Goal: Check status: Check status

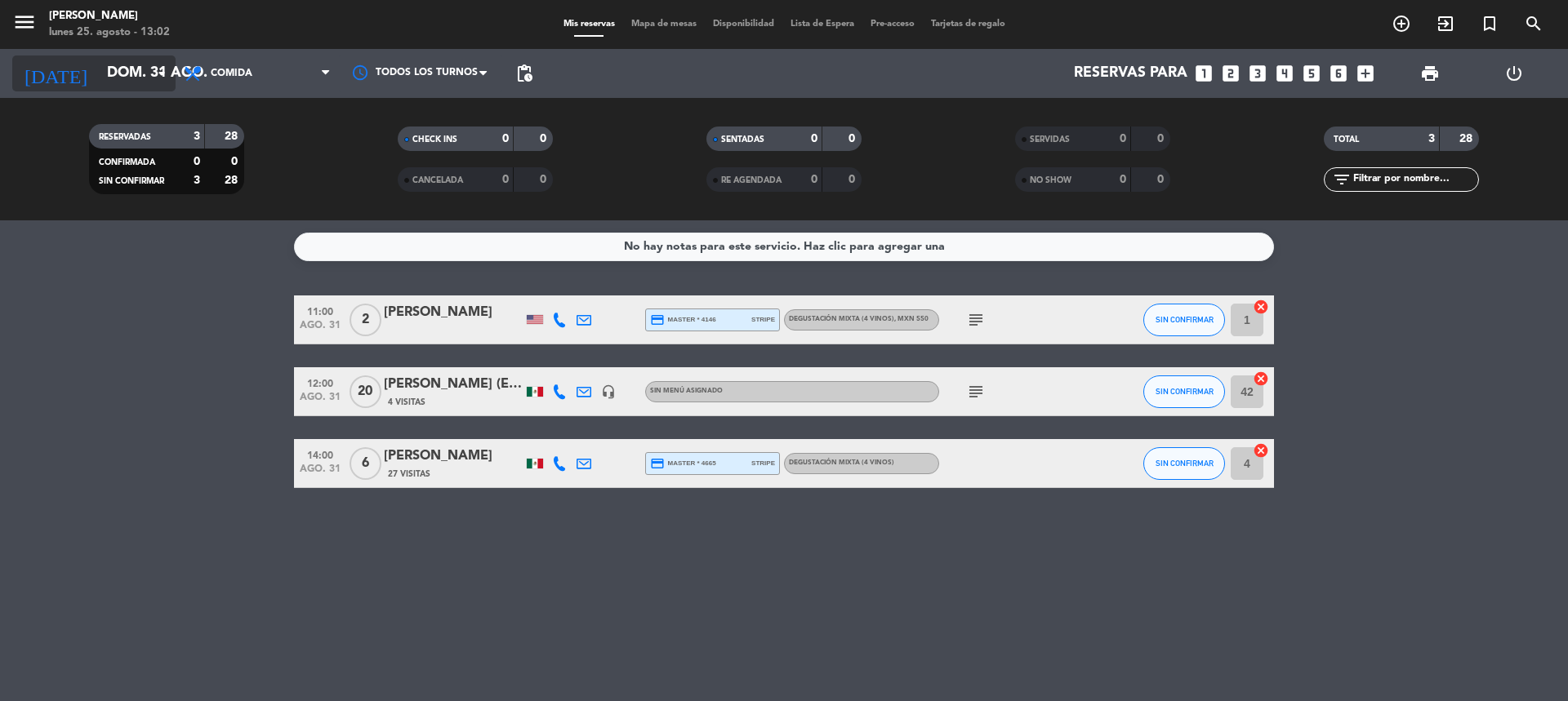
click at [119, 64] on input "dom. 31 ago." at bounding box center [193, 73] width 190 height 33
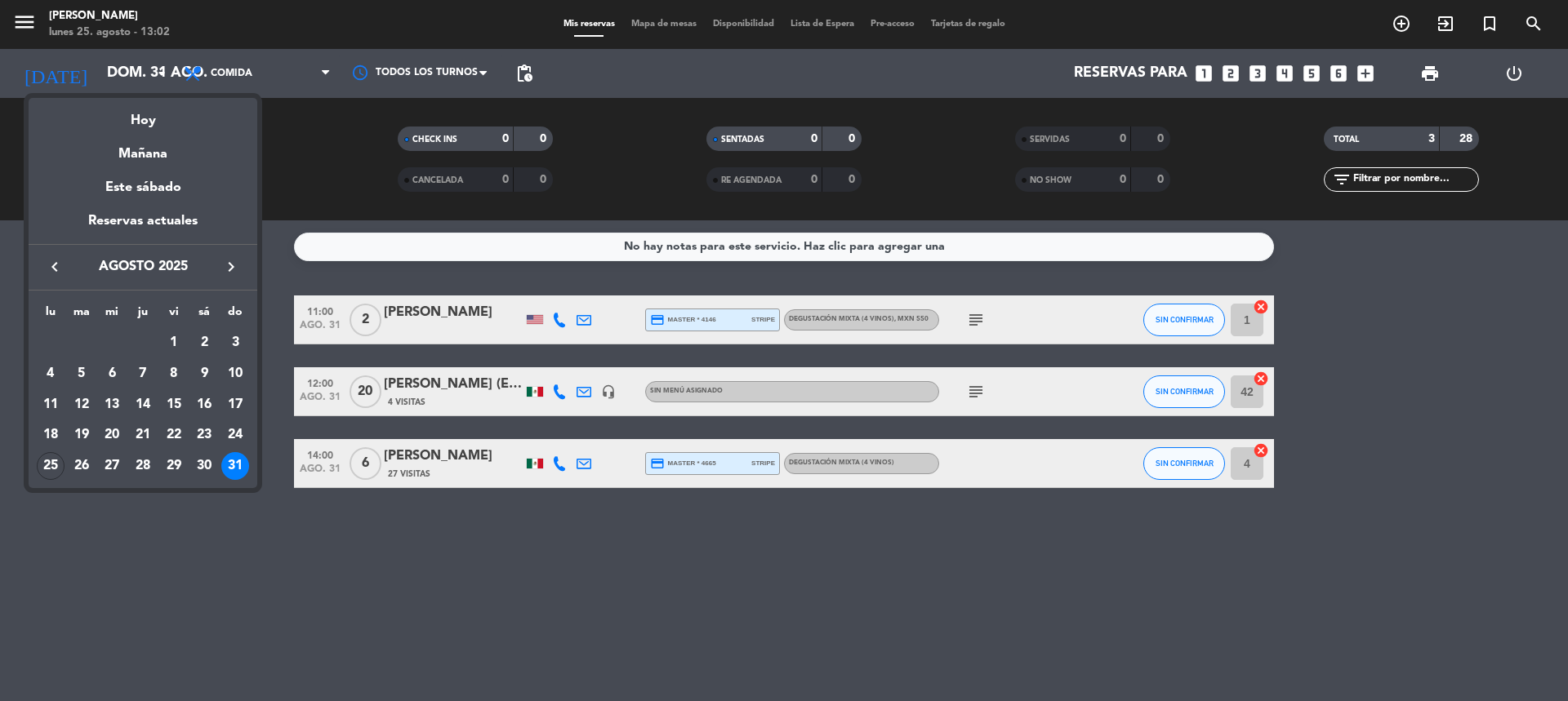
click at [233, 267] on icon "keyboard_arrow_right" at bounding box center [230, 267] width 19 height 19
click at [141, 372] on div "4" at bounding box center [143, 374] width 28 height 28
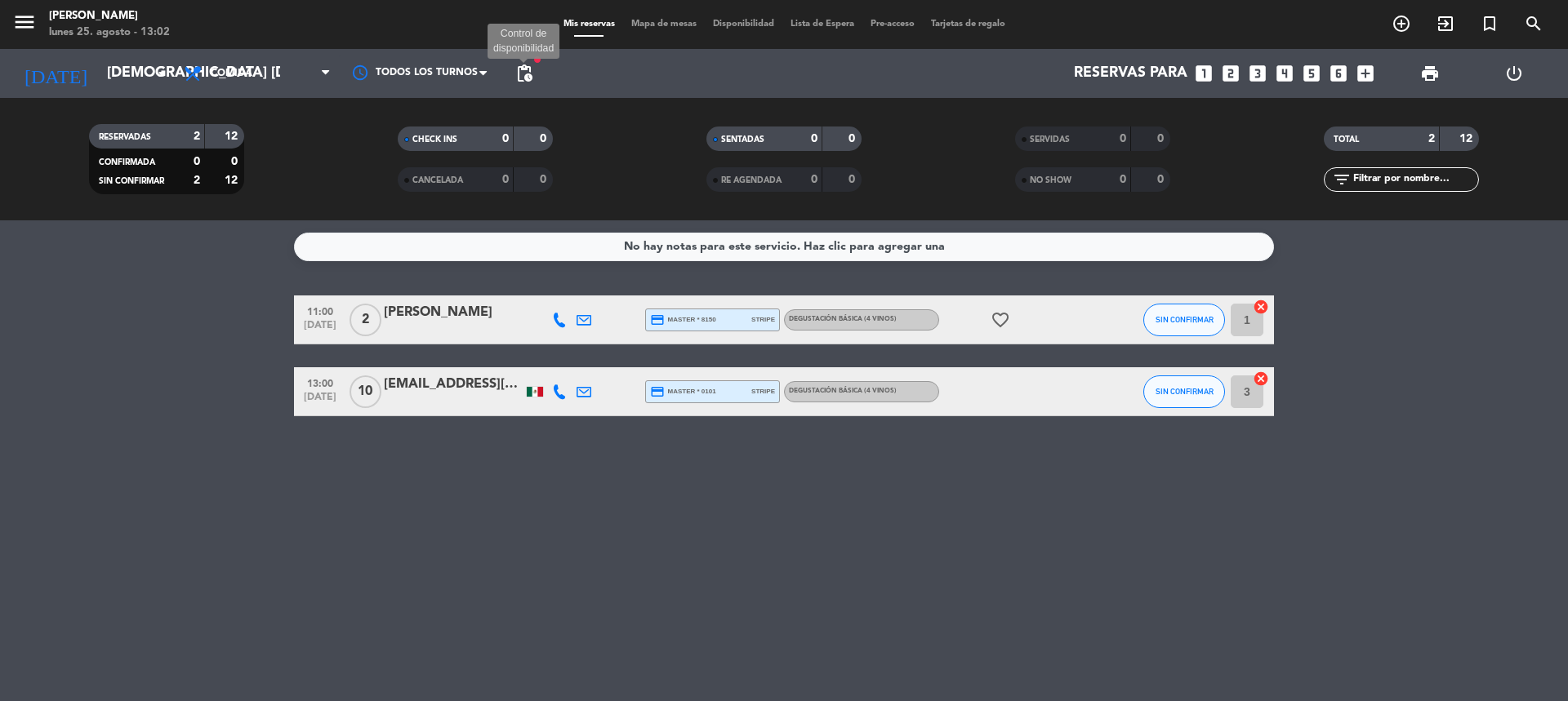
click at [529, 74] on span "pending_actions" at bounding box center [524, 73] width 19 height 19
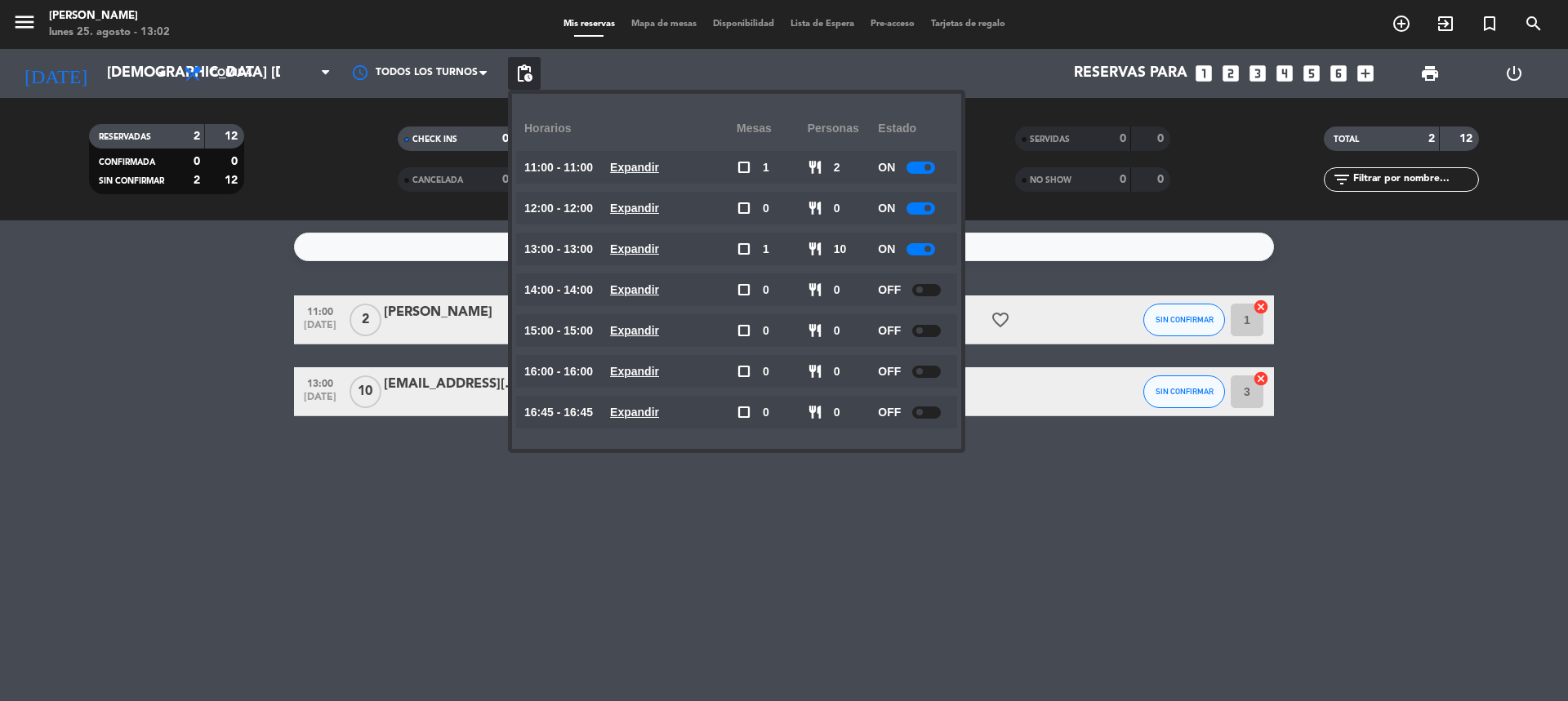
click at [132, 555] on div "No hay notas para este servicio. Haz clic para agregar una 11:00 [DATE] 2 [PERS…" at bounding box center [784, 461] width 1568 height 481
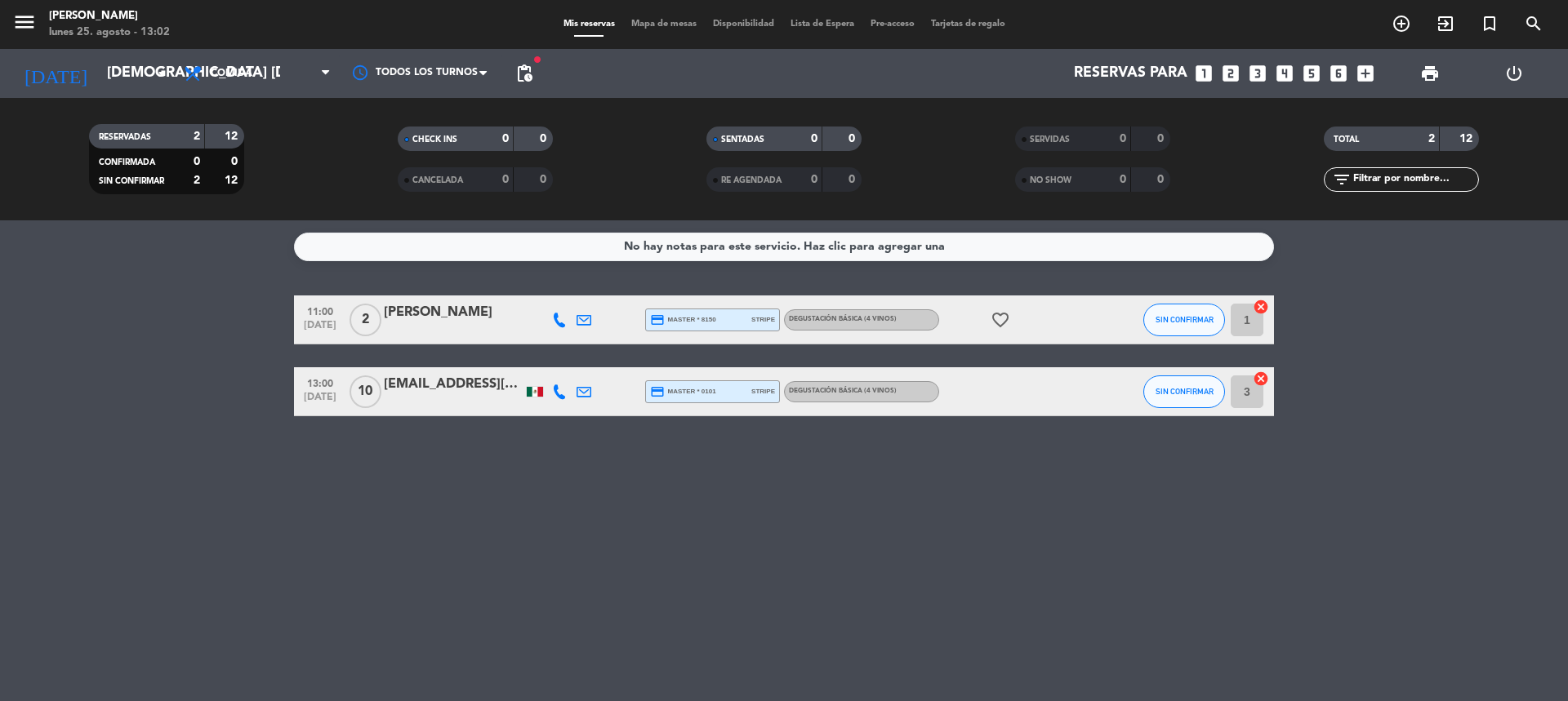
click at [553, 320] on icon at bounding box center [559, 320] width 14 height 14
click at [668, 536] on div "No hay notas para este servicio. Haz clic para agregar una 11:00 [DATE] 2 [PERS…" at bounding box center [784, 461] width 1568 height 481
click at [131, 69] on input "[DEMOGRAPHIC_DATA] [DATE]" at bounding box center [193, 73] width 190 height 33
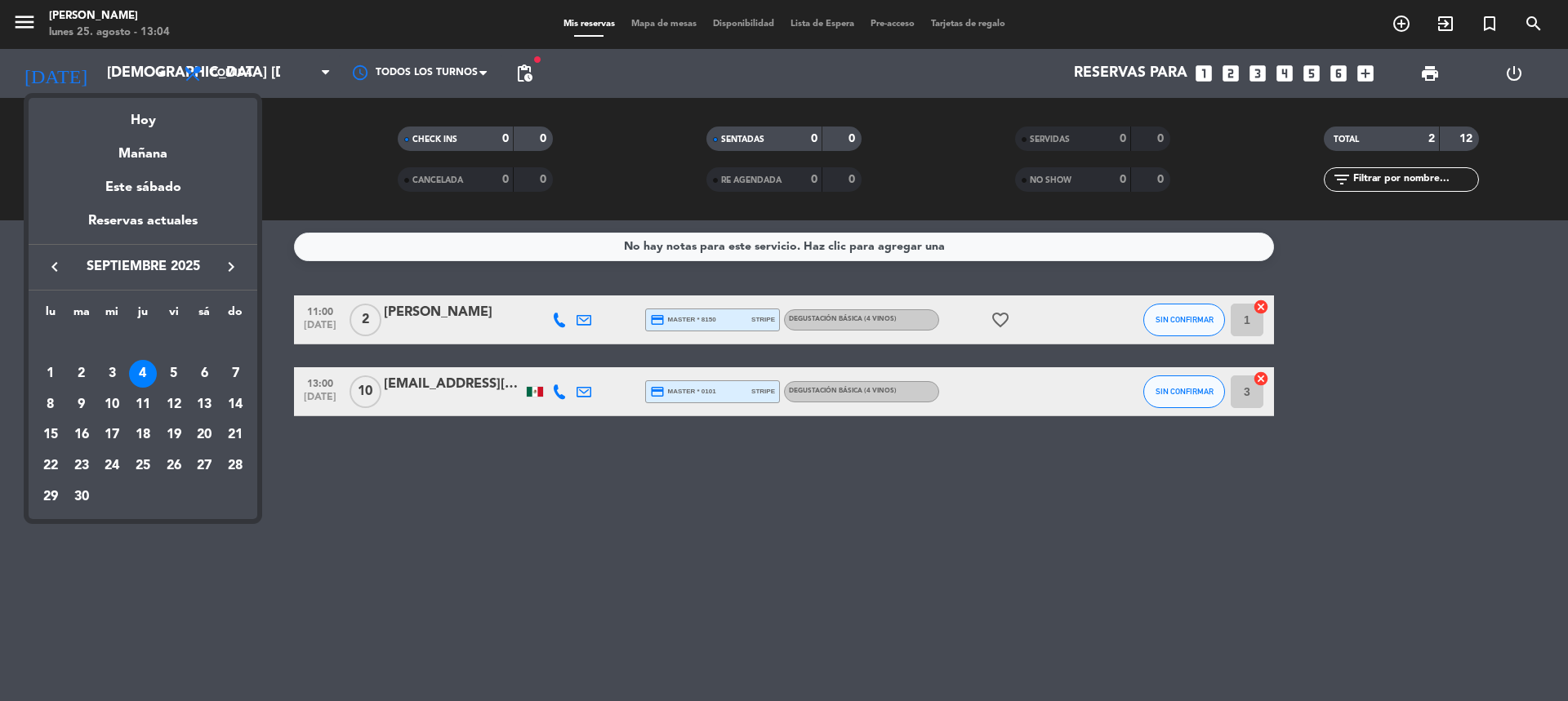
click at [56, 262] on icon "keyboard_arrow_left" at bounding box center [54, 267] width 19 height 19
click at [44, 461] on div "25" at bounding box center [51, 466] width 28 height 28
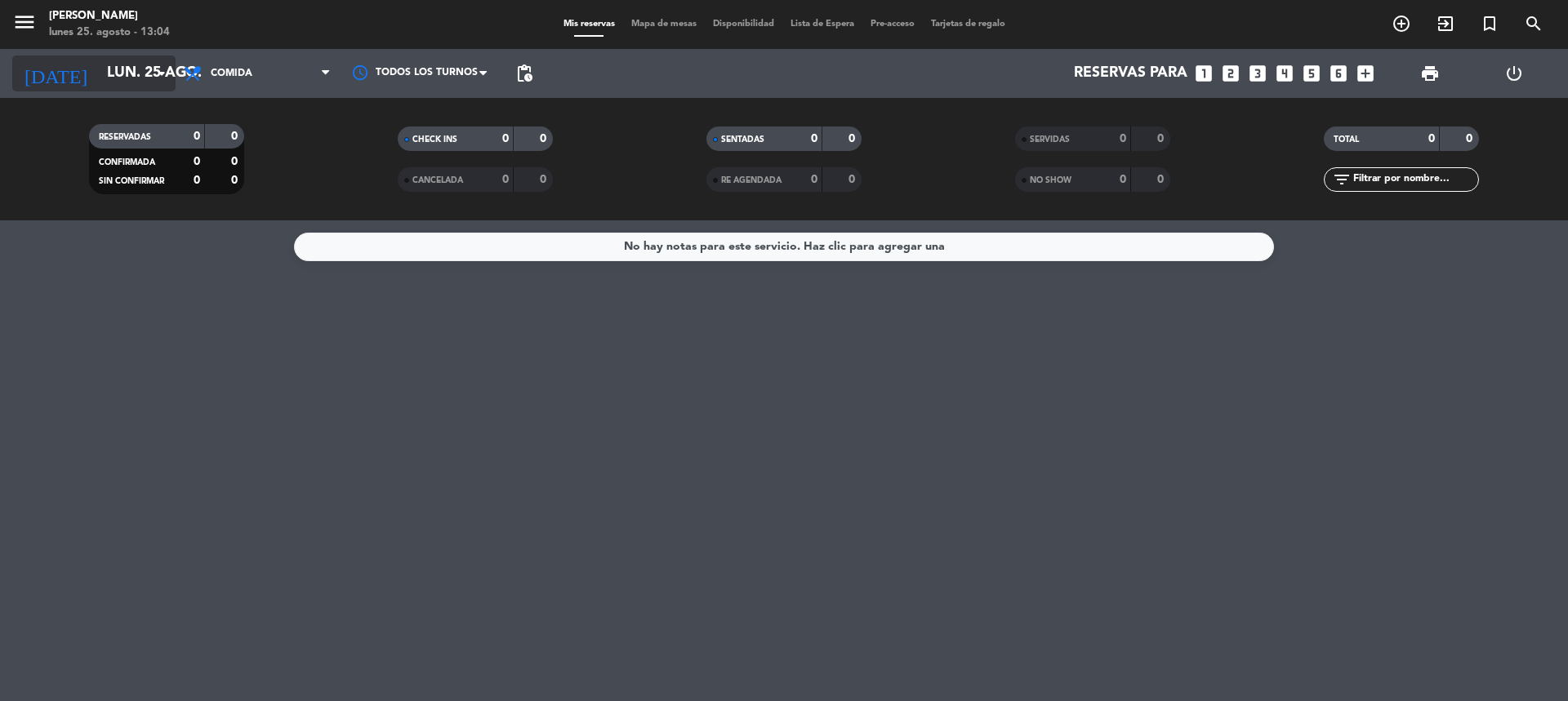
click at [111, 83] on input "lun. 25 ago." at bounding box center [193, 73] width 190 height 33
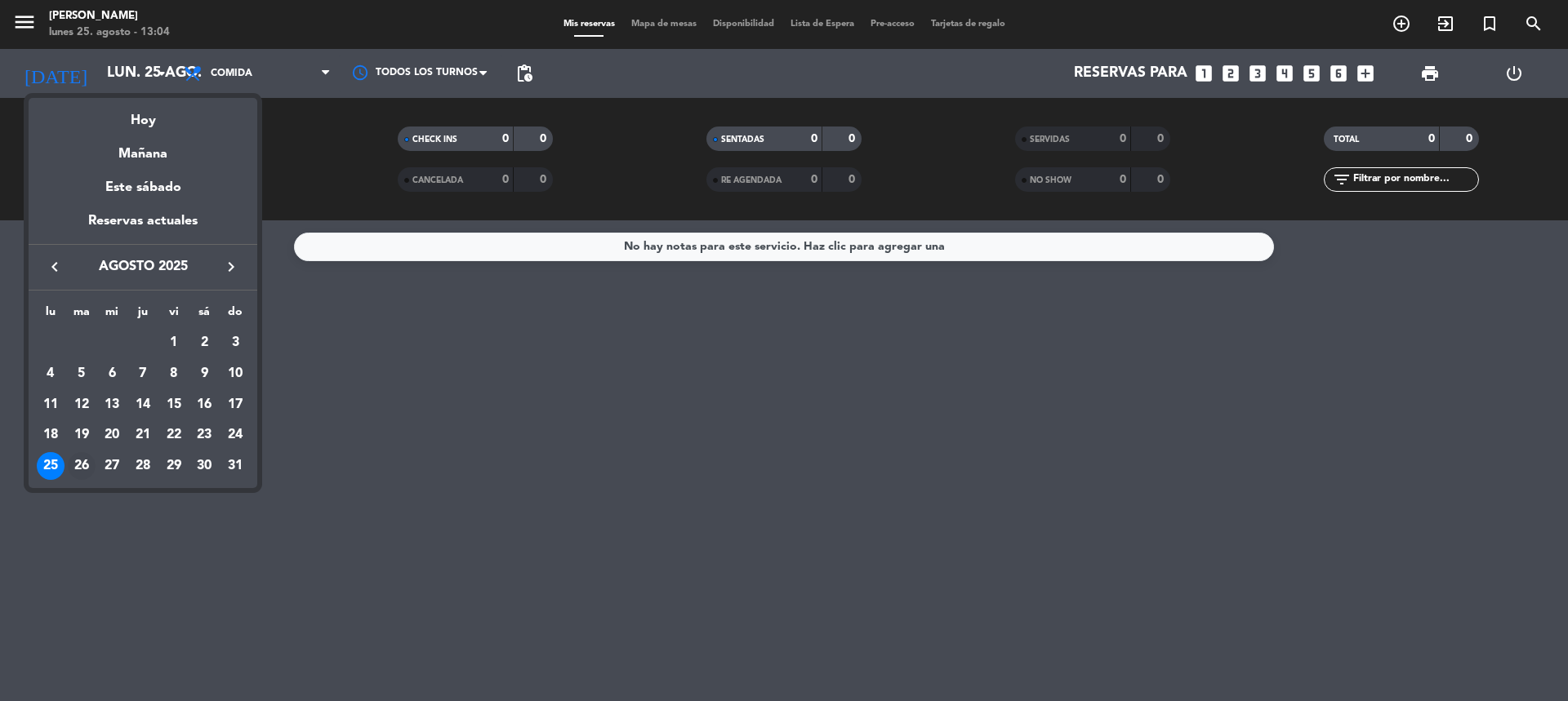
click at [72, 465] on div "26" at bounding box center [81, 466] width 28 height 28
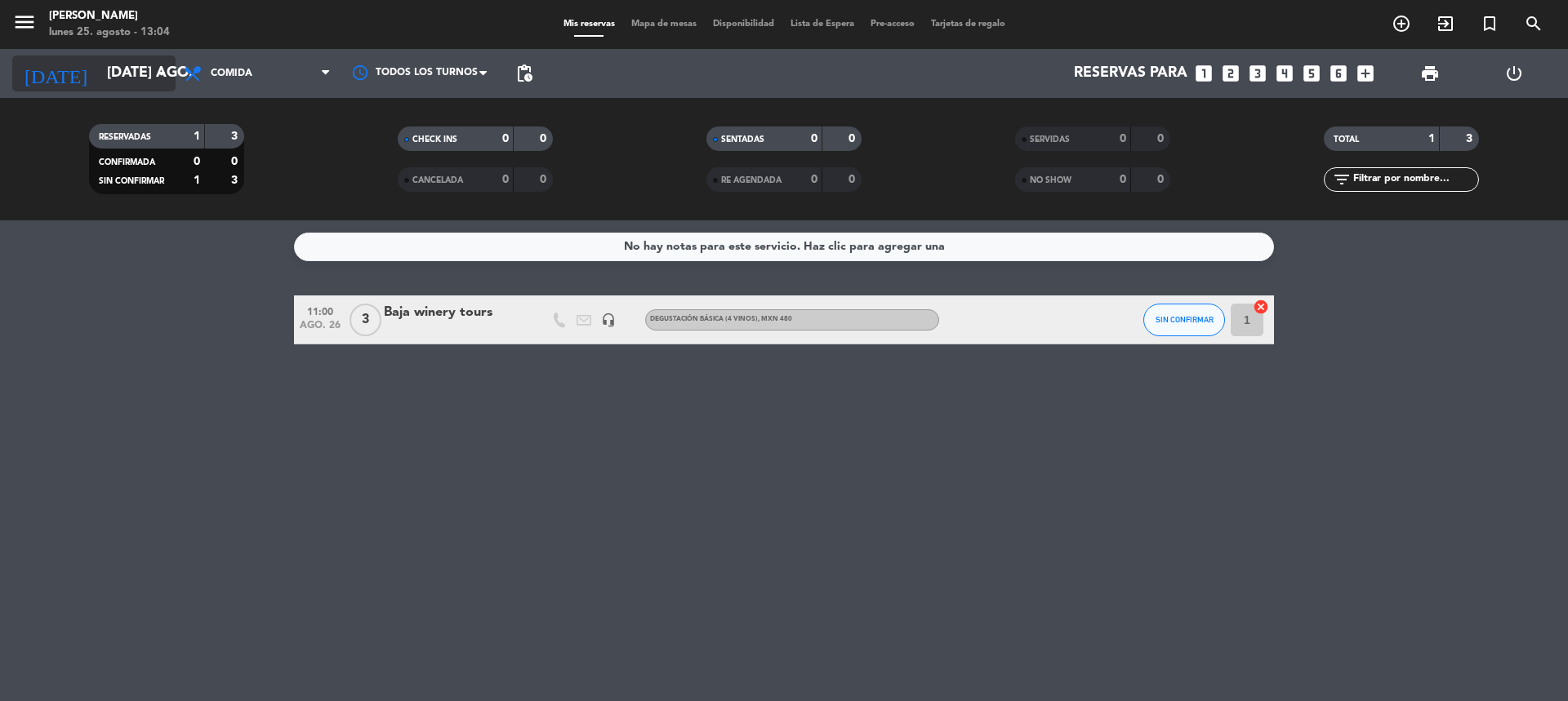
click at [114, 80] on input "[DATE] ago." at bounding box center [193, 73] width 190 height 33
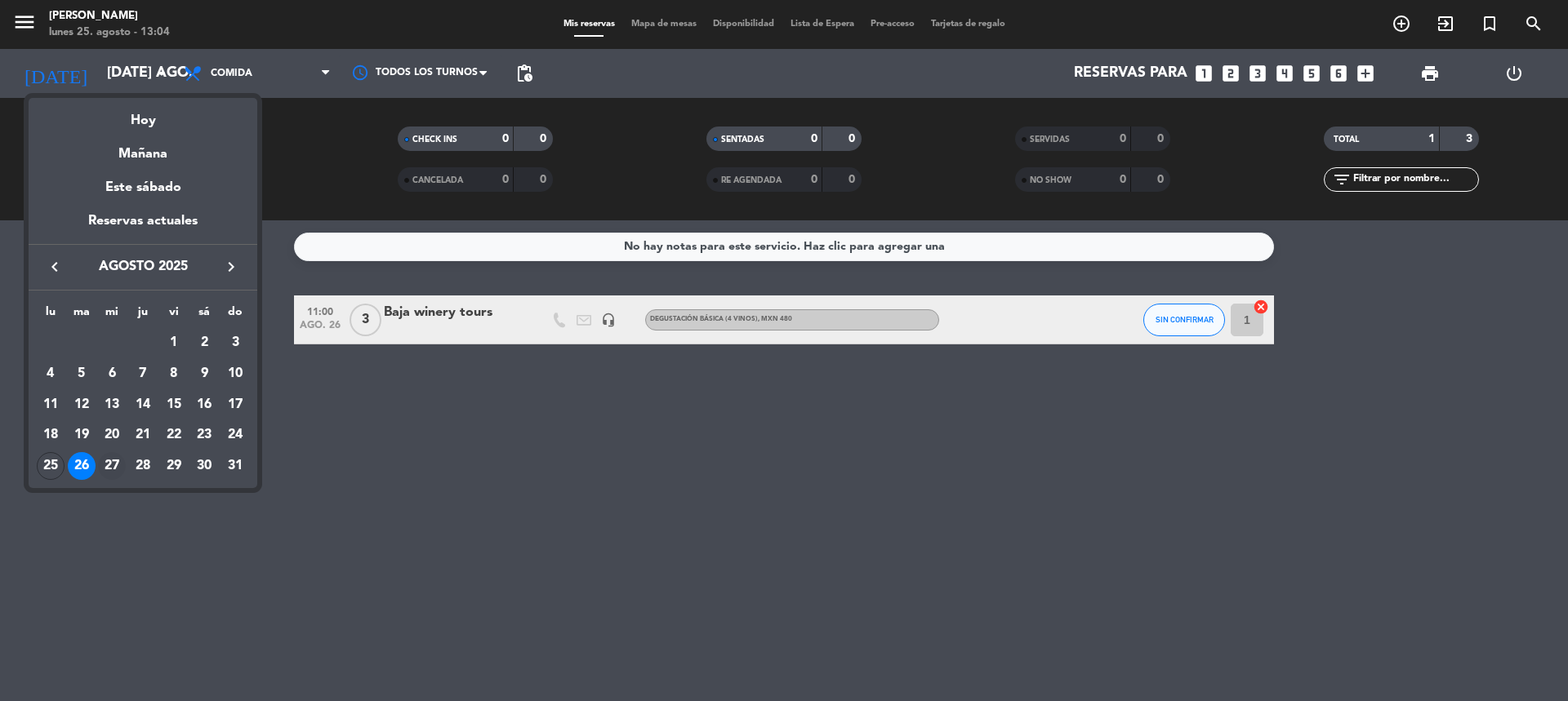
click at [120, 466] on div "27" at bounding box center [111, 466] width 28 height 28
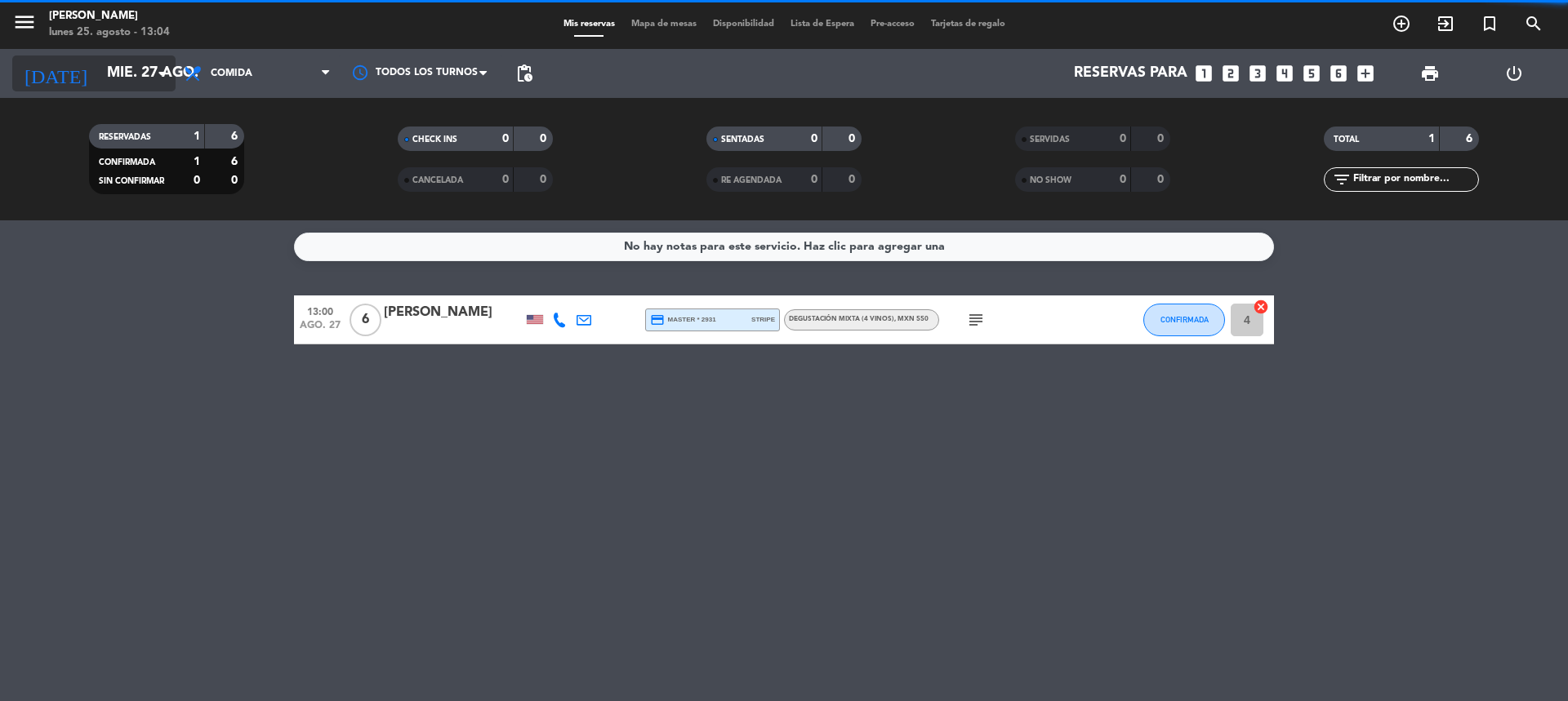
click at [148, 76] on input "mié. 27 ago." at bounding box center [193, 73] width 190 height 33
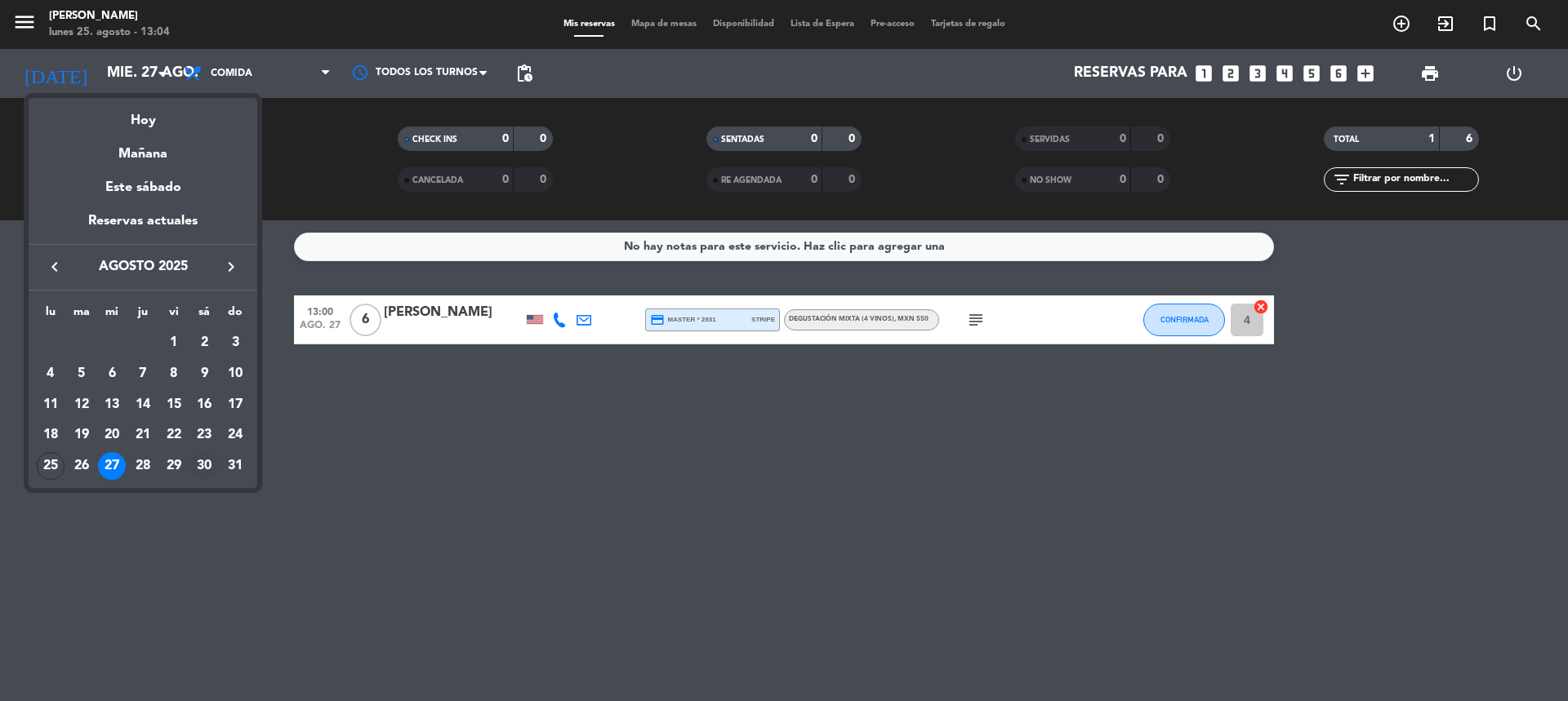
click at [206, 462] on div "30" at bounding box center [203, 466] width 28 height 28
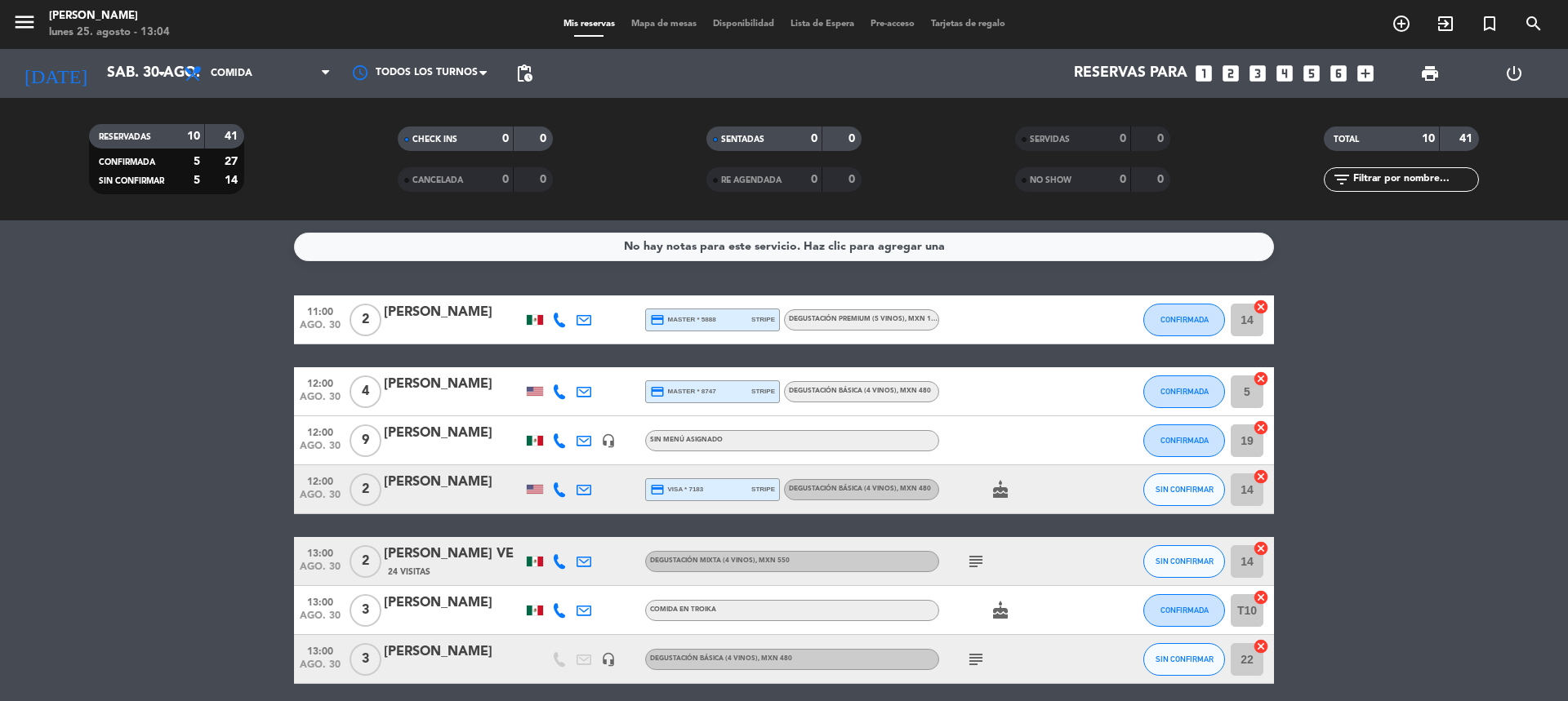
scroll to position [235, 0]
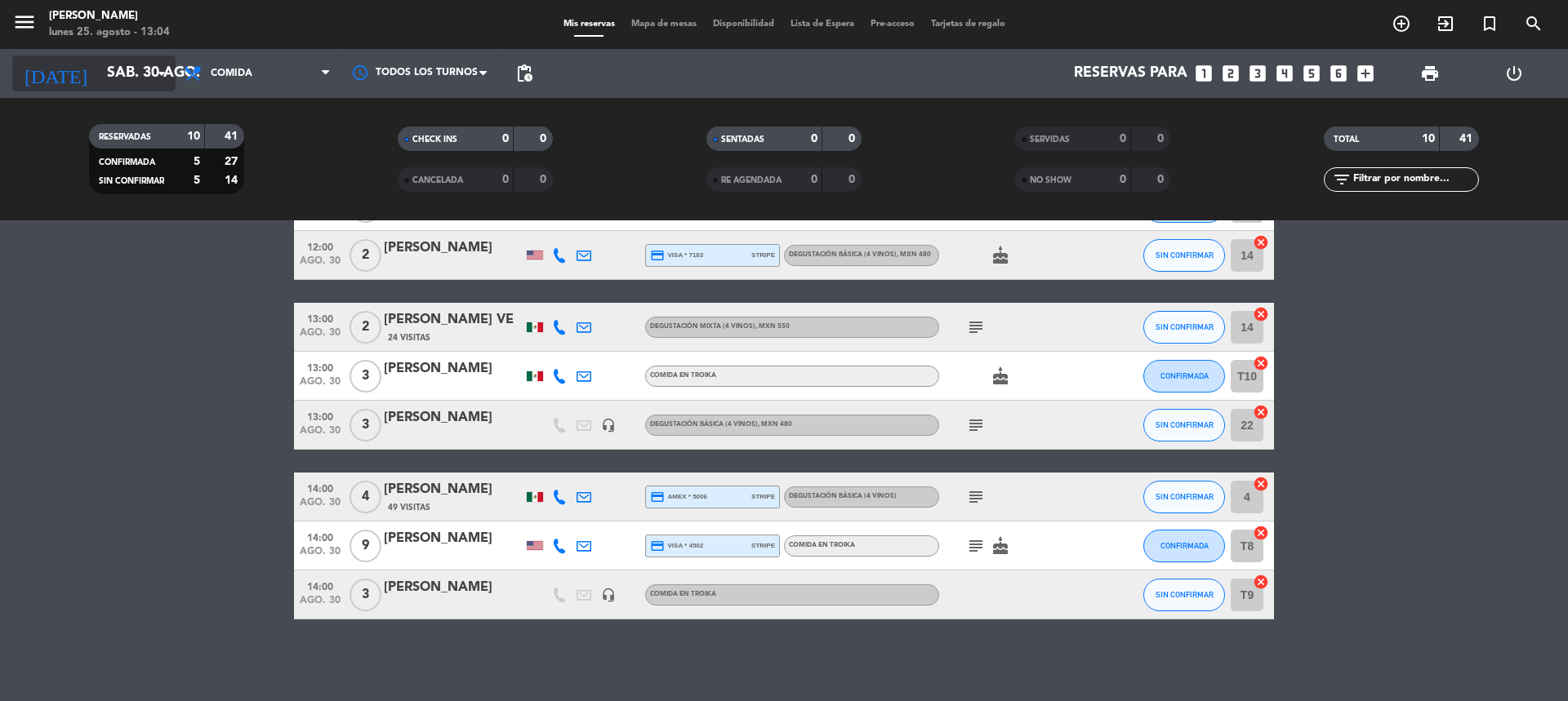
click at [139, 75] on input "sáb. 30 ago." at bounding box center [193, 73] width 190 height 33
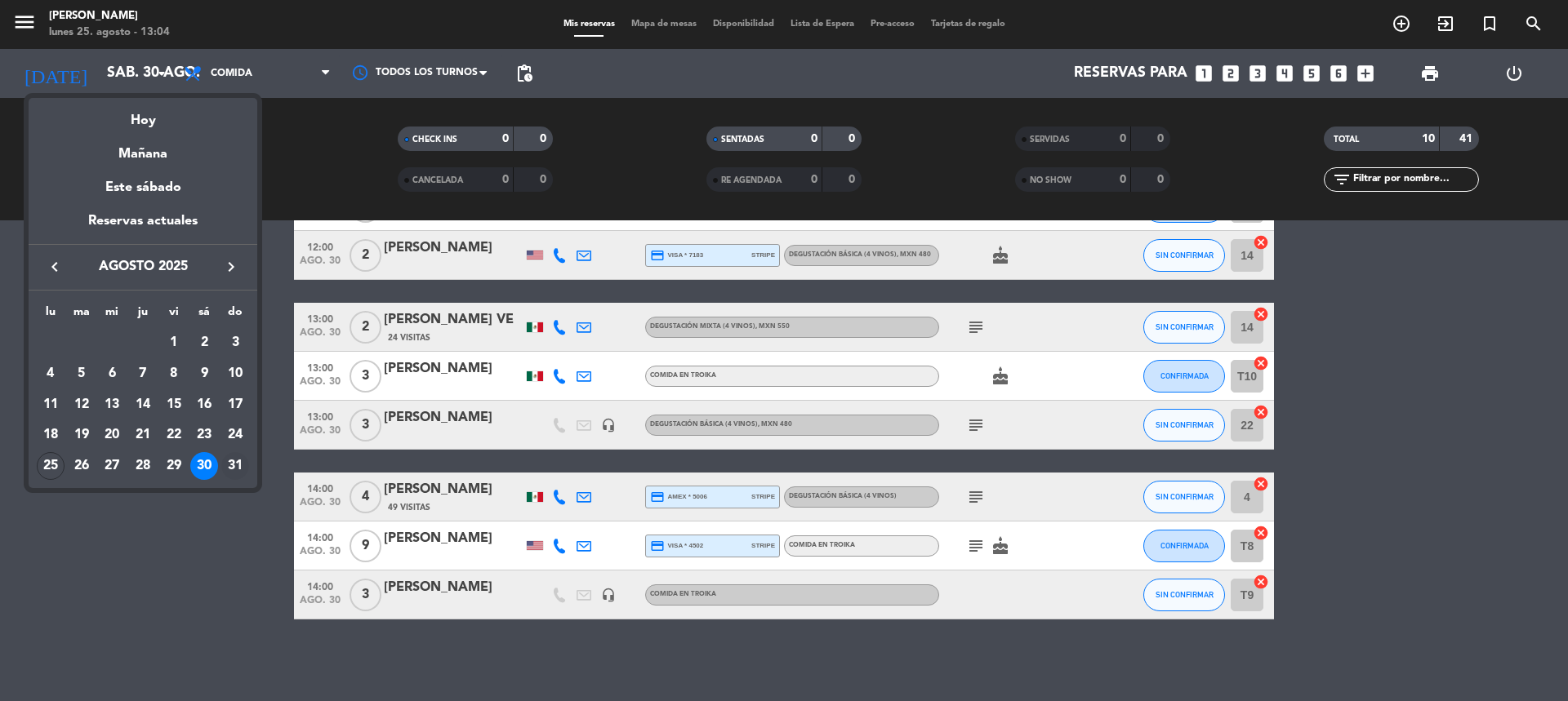
click at [236, 456] on div "31" at bounding box center [235, 466] width 28 height 28
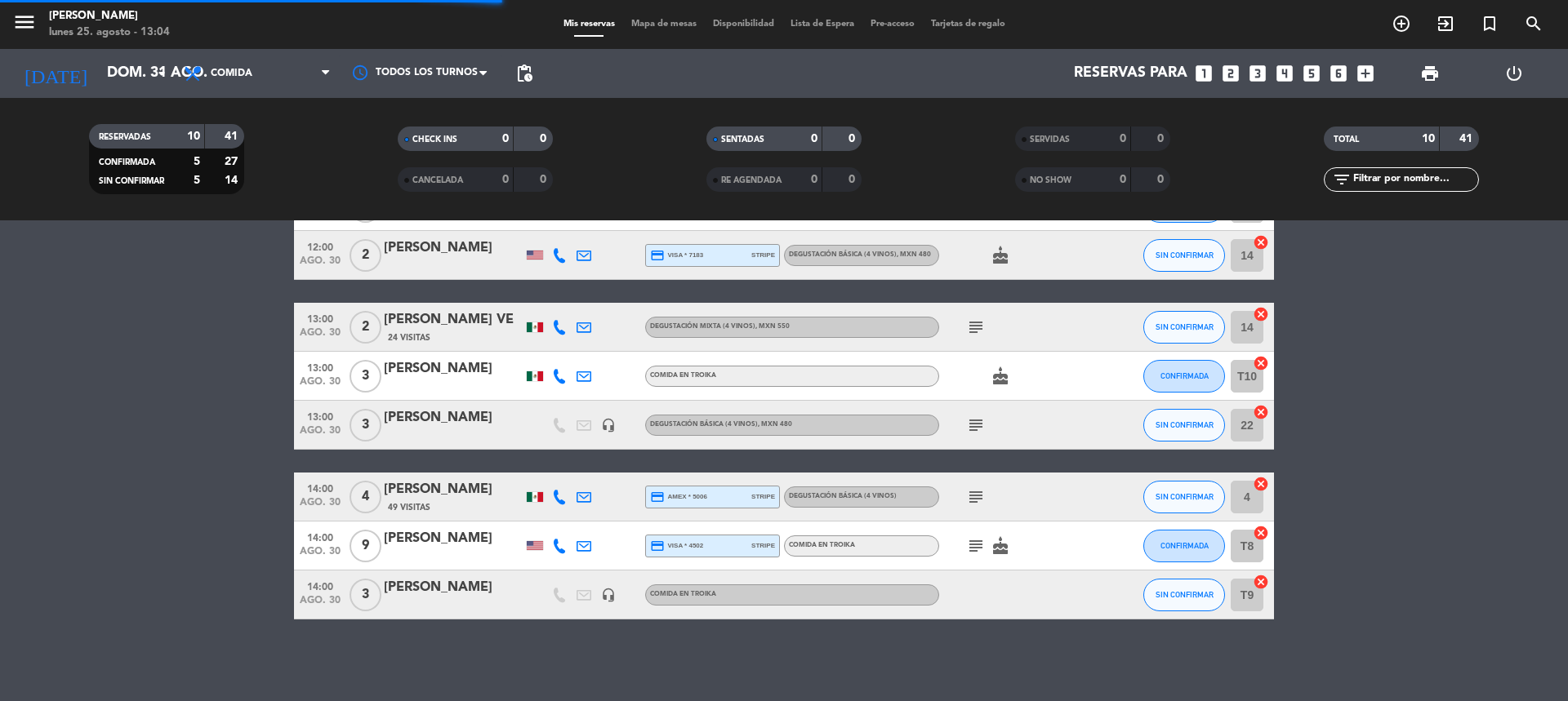
scroll to position [0, 0]
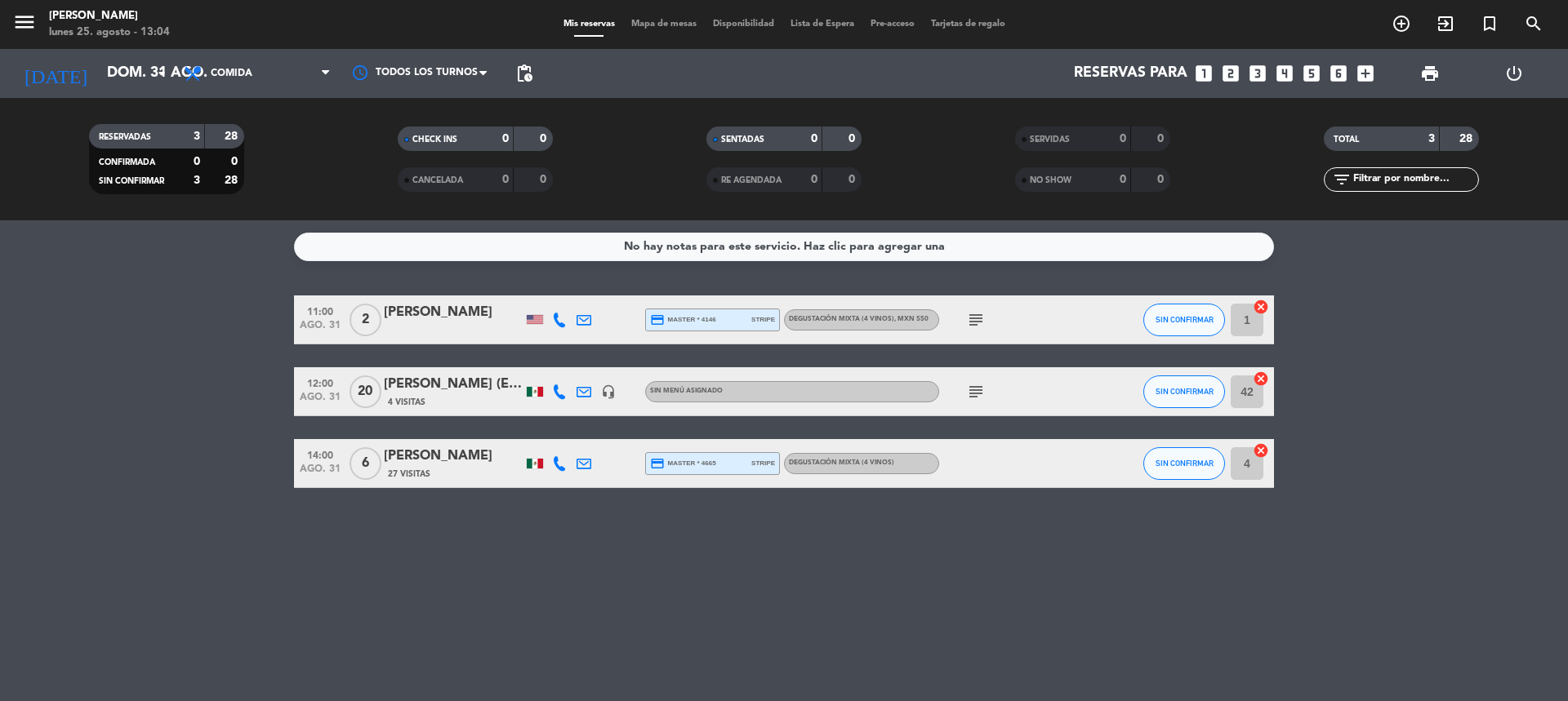
click at [971, 392] on icon "subject" at bounding box center [976, 391] width 19 height 19
click at [839, 472] on div "Degustación Mixta (4 vinos)" at bounding box center [862, 463] width 155 height 21
drag, startPoint x: 567, startPoint y: 462, endPoint x: 552, endPoint y: 463, distance: 15.0
click at [552, 463] on div at bounding box center [559, 463] width 24 height 48
click at [552, 463] on icon at bounding box center [559, 463] width 14 height 14
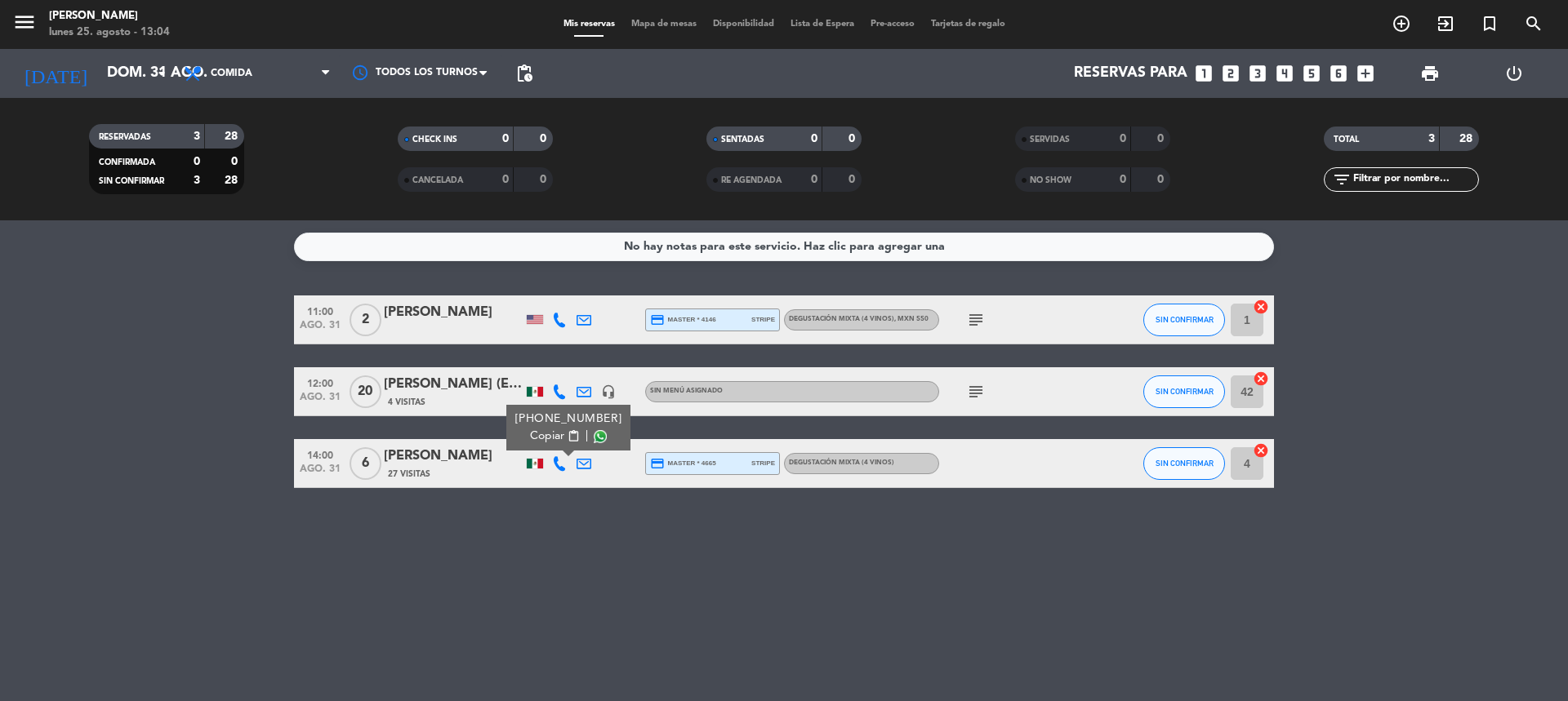
click at [583, 461] on icon at bounding box center [583, 463] width 14 height 14
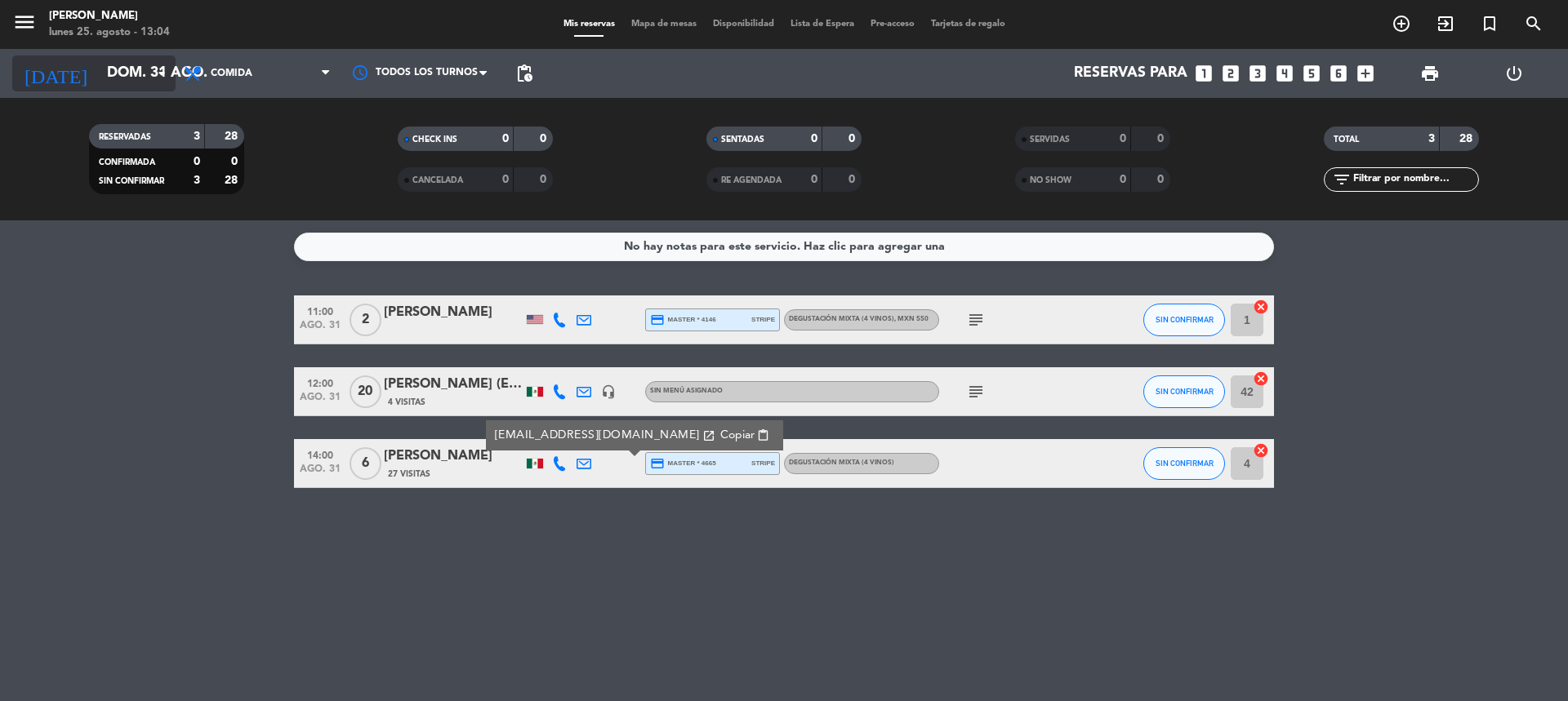
click at [99, 71] on input "dom. 31 ago." at bounding box center [193, 73] width 190 height 33
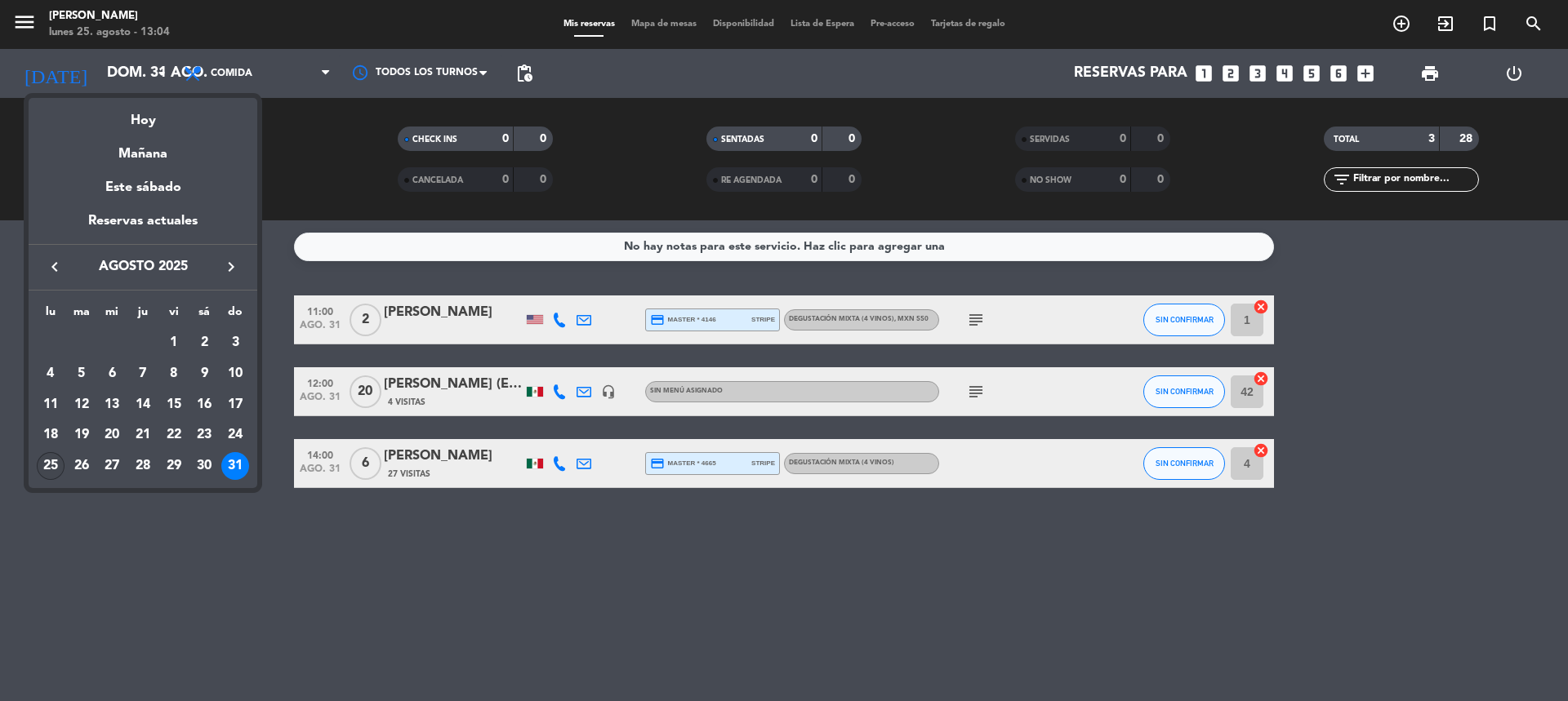
click at [52, 471] on div "25" at bounding box center [51, 466] width 28 height 28
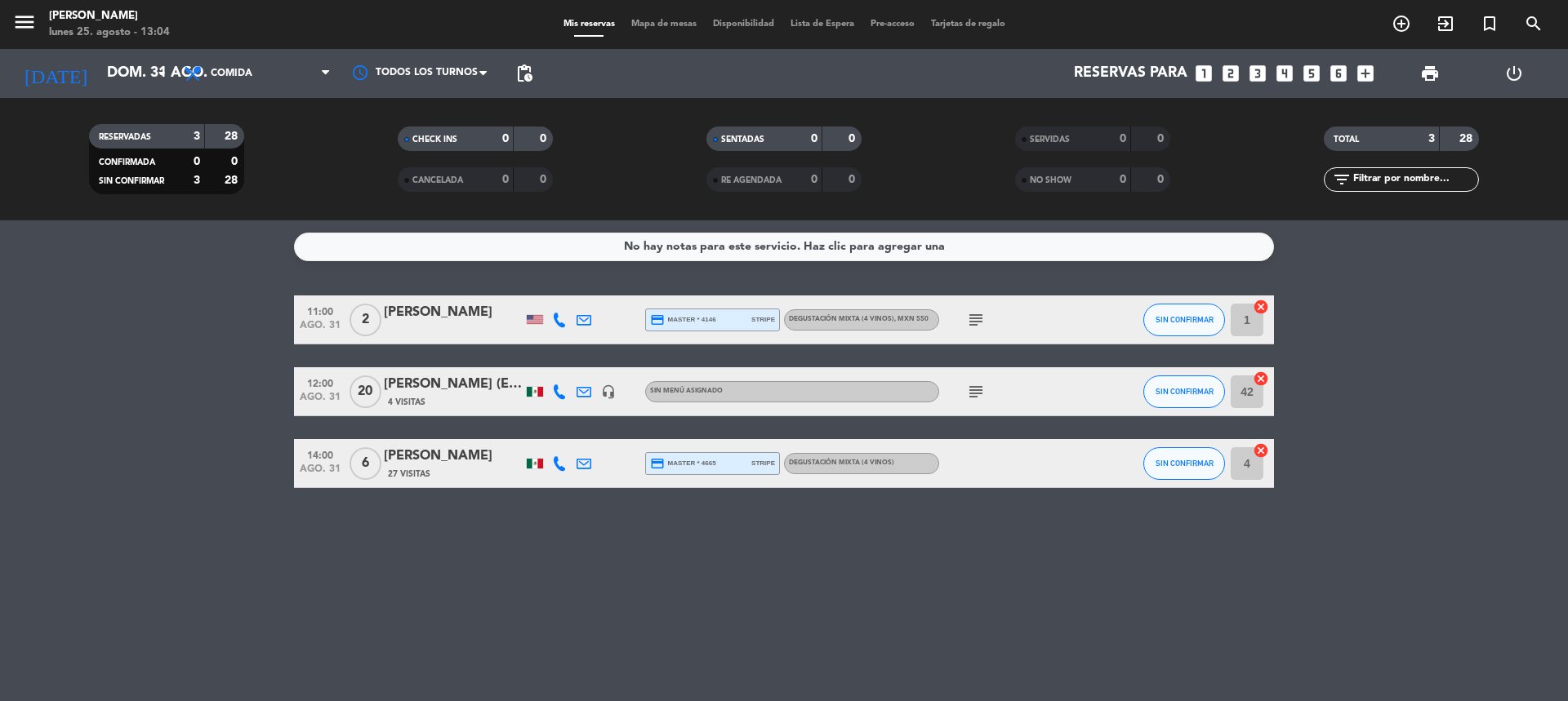
type input "lun. 25 ago."
